Goal: Navigation & Orientation: Find specific page/section

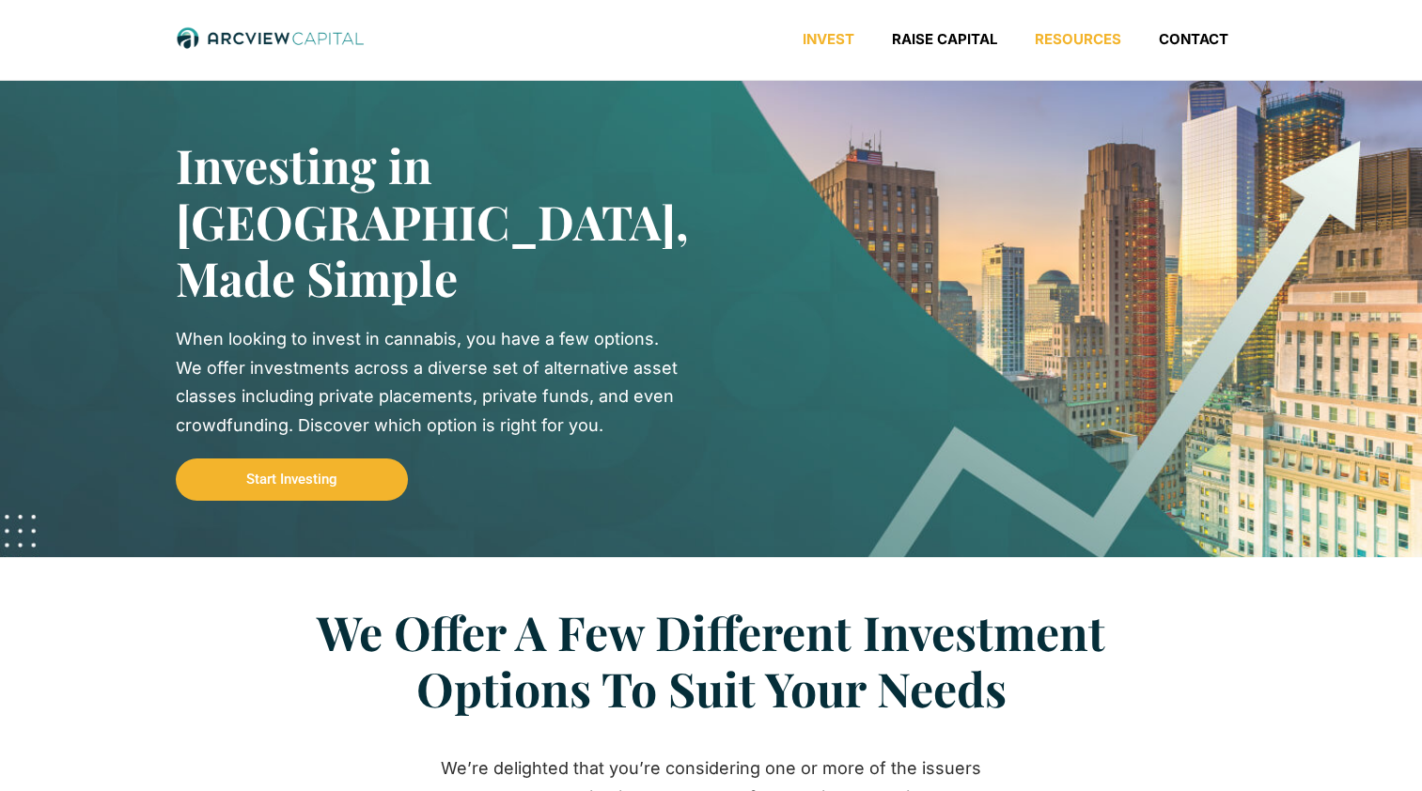
click at [1070, 36] on link "Resources" at bounding box center [1078, 39] width 124 height 19
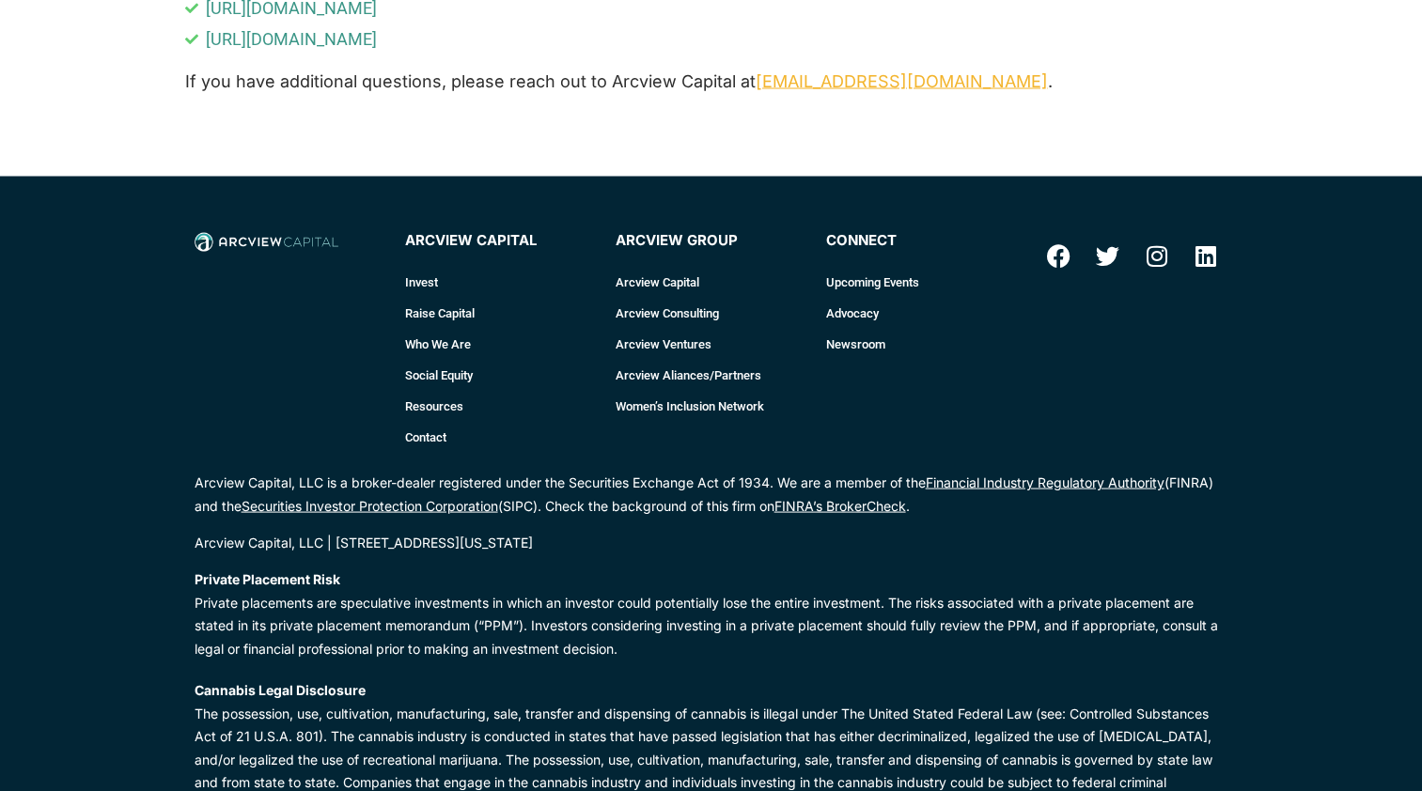
scroll to position [3570, 0]
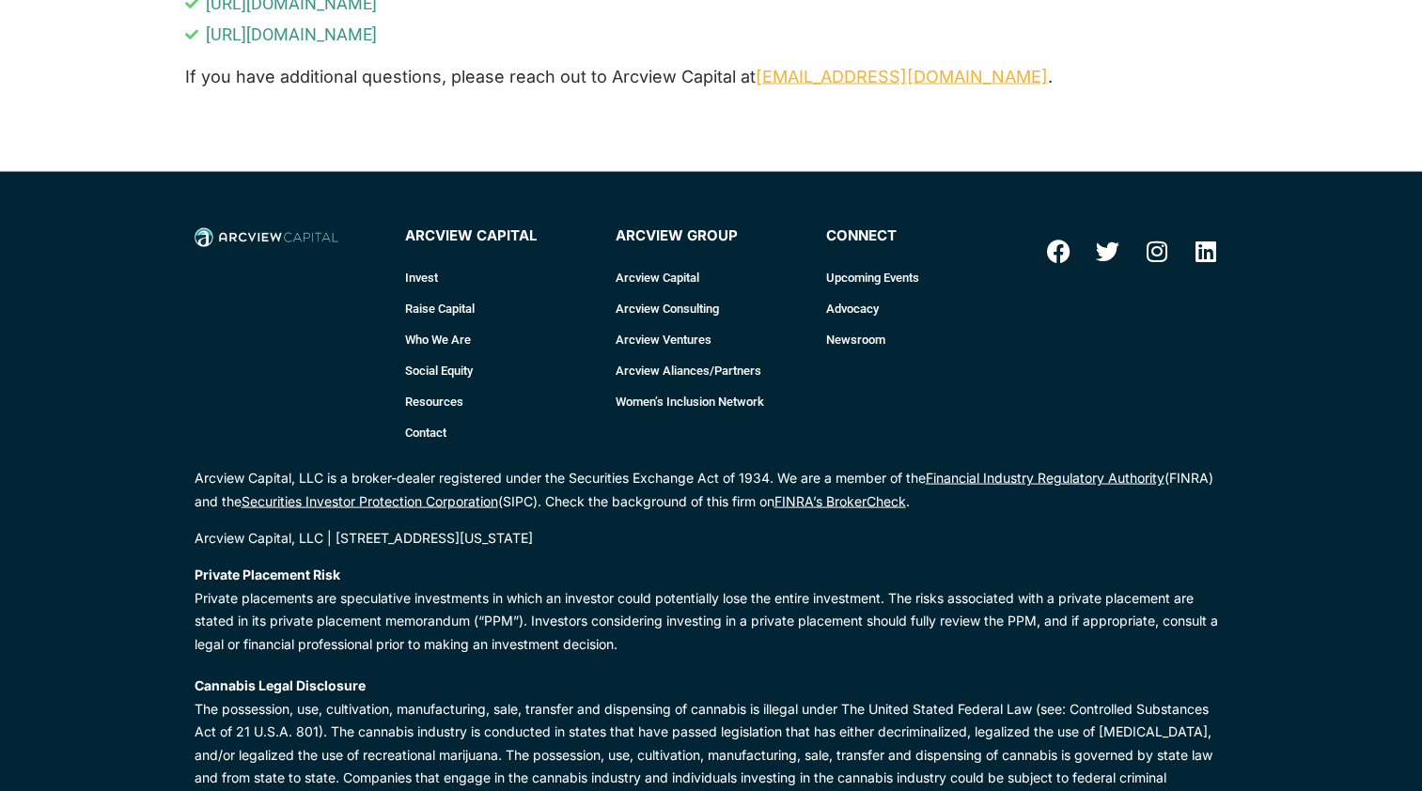
click at [647, 382] on link "Arcview Aliances/Partners" at bounding box center [711, 370] width 192 height 31
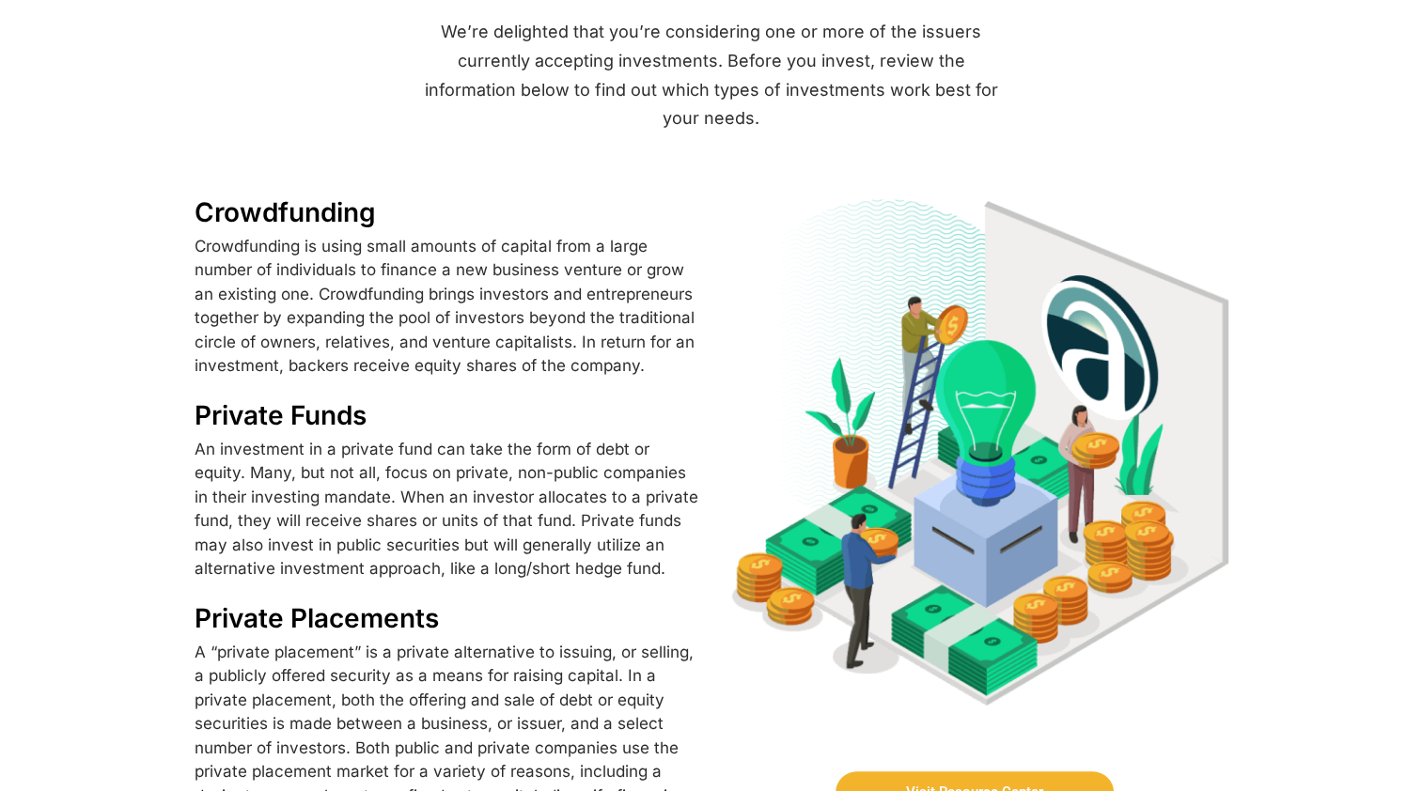
scroll to position [658, 0]
